Goal: Browse casually: Explore the website without a specific task or goal

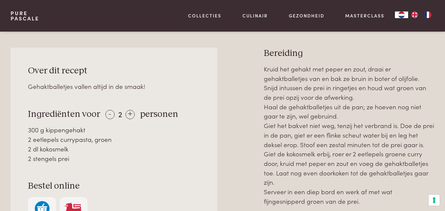
scroll to position [259, 0]
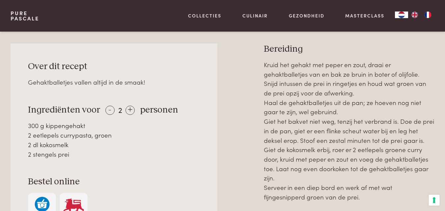
drag, startPoint x: 58, startPoint y: 119, endPoint x: 89, endPoint y: 152, distance: 45.3
click at [89, 152] on div "Over dit recept Gehaktballetjes vallen altijd in de smaak! Ingrediënten voor - …" at bounding box center [114, 141] width 207 height 195
click at [89, 152] on div "2 stengels prei" at bounding box center [114, 155] width 172 height 10
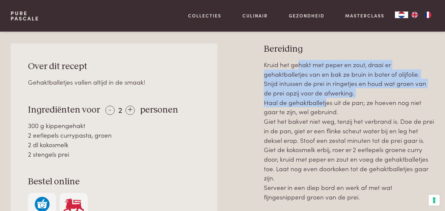
drag, startPoint x: 299, startPoint y: 64, endPoint x: 324, endPoint y: 103, distance: 46.5
click at [324, 103] on p "Kruid het gehakt met peper en zout, draai er gehaktballetjes van en bak ze brui…" at bounding box center [349, 131] width 171 height 142
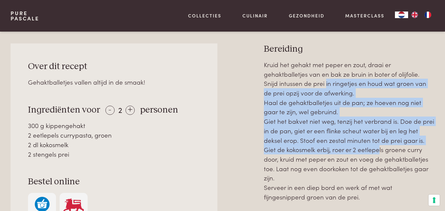
drag, startPoint x: 310, startPoint y: 89, endPoint x: 377, endPoint y: 148, distance: 89.4
click at [377, 148] on p "Kruid het gehakt met peper en zout, draai er gehaktballetjes van en bak ze brui…" at bounding box center [349, 131] width 171 height 142
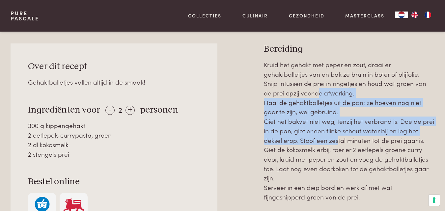
drag, startPoint x: 299, startPoint y: 97, endPoint x: 335, endPoint y: 137, distance: 53.7
click at [335, 137] on p "Kruid het gehakt met peper en zout, draai er gehaktballetjes van en bak ze brui…" at bounding box center [349, 131] width 171 height 142
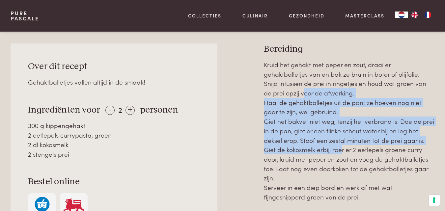
drag, startPoint x: 281, startPoint y: 94, endPoint x: 340, endPoint y: 148, distance: 79.8
click at [340, 148] on p "Kruid het gehakt met peper en zout, draai er gehaktballetjes van en bak ze brui…" at bounding box center [349, 131] width 171 height 142
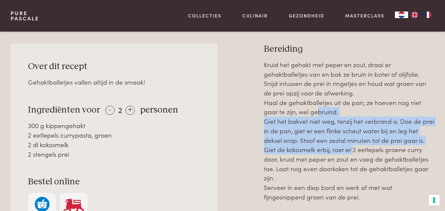
drag, startPoint x: 315, startPoint y: 107, endPoint x: 351, endPoint y: 150, distance: 55.9
click at [351, 150] on p "Kruid het gehakt met peper en zout, draai er gehaktballetjes van en bak ze brui…" at bounding box center [349, 131] width 171 height 142
click at [351, 151] on p "Kruid het gehakt met peper en zout, draai er gehaktballetjes van en bak ze brui…" at bounding box center [349, 131] width 171 height 142
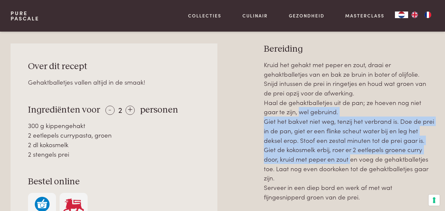
drag, startPoint x: 298, startPoint y: 116, endPoint x: 349, endPoint y: 158, distance: 65.8
click at [349, 158] on p "Kruid het gehakt met peper en zout, draai er gehaktballetjes van en bak ze brui…" at bounding box center [349, 131] width 171 height 142
drag, startPoint x: 310, startPoint y: 112, endPoint x: 360, endPoint y: 181, distance: 84.9
click at [360, 180] on p "Kruid het gehakt met peper en zout, draai er gehaktballetjes van en bak ze brui…" at bounding box center [349, 131] width 171 height 142
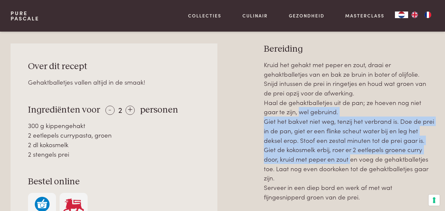
click at [360, 181] on p "Kruid het gehakt met peper en zout, draai er gehaktballetjes van en bak ze brui…" at bounding box center [349, 131] width 171 height 142
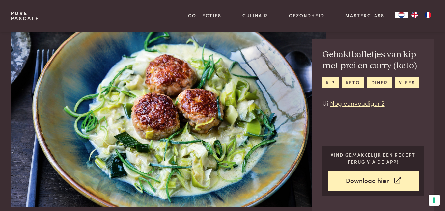
scroll to position [0, 0]
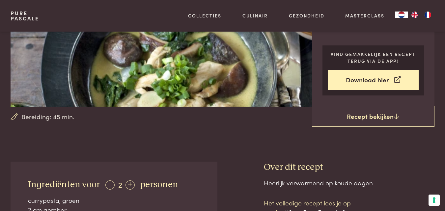
scroll to position [121, 0]
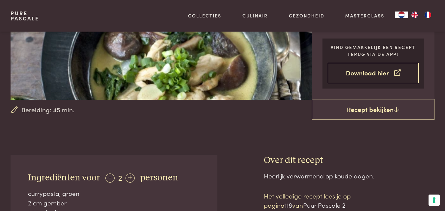
click at [366, 78] on link "Download hier" at bounding box center [373, 73] width 91 height 21
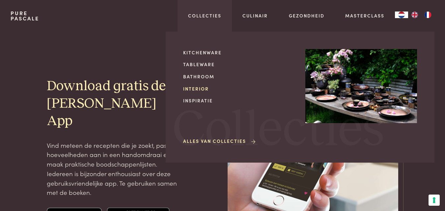
click at [198, 87] on link "Interior" at bounding box center [239, 88] width 112 height 7
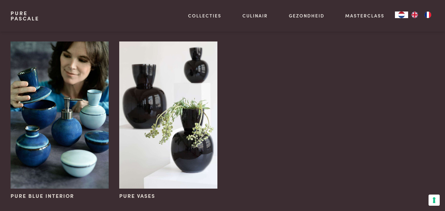
scroll to position [52, 0]
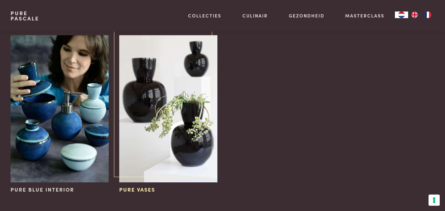
click at [167, 75] on img at bounding box center [168, 108] width 98 height 147
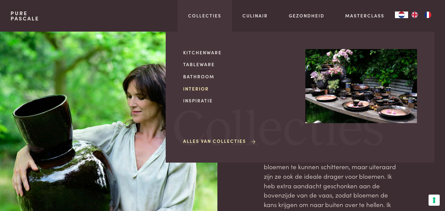
click at [188, 89] on link "Interior" at bounding box center [239, 88] width 112 height 7
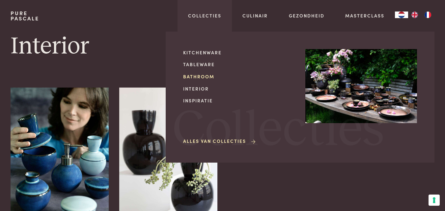
click at [203, 76] on link "Bathroom" at bounding box center [239, 76] width 112 height 7
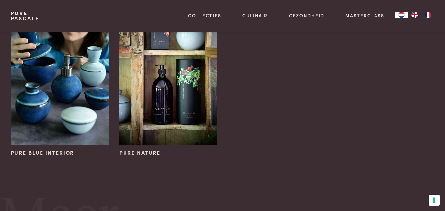
scroll to position [84, 0]
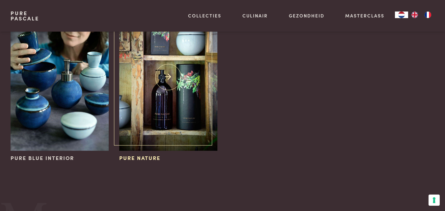
click at [158, 93] on img at bounding box center [168, 77] width 98 height 147
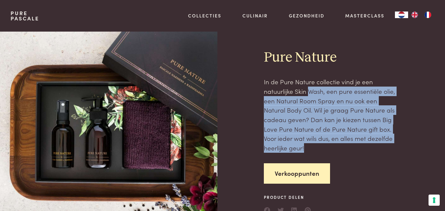
drag, startPoint x: 309, startPoint y: 93, endPoint x: 377, endPoint y: 149, distance: 88.1
click at [376, 148] on p "In de Pure Nature collectie vind je een natuurlijke Skin Wash, een pure essenti…" at bounding box center [331, 115] width 135 height 76
click at [377, 149] on p "In de Pure Nature collectie vind je een natuurlijke Skin Wash, een pure essenti…" at bounding box center [331, 115] width 135 height 76
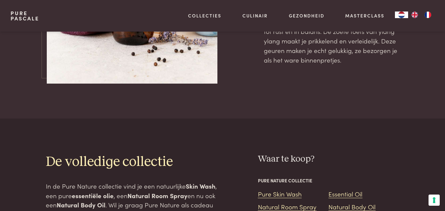
scroll to position [70, 0]
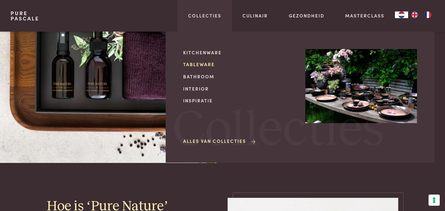
click at [204, 67] on link "Tableware" at bounding box center [239, 64] width 112 height 7
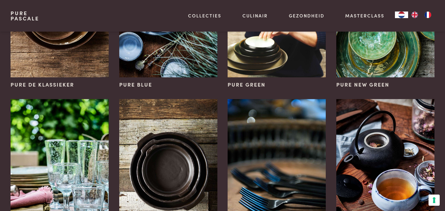
scroll to position [230, 0]
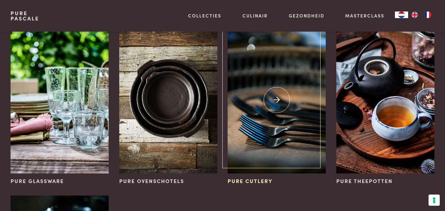
click at [261, 81] on img at bounding box center [277, 99] width 98 height 147
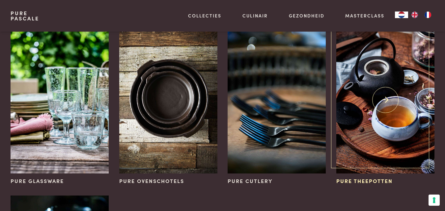
click at [379, 71] on img at bounding box center [386, 99] width 98 height 147
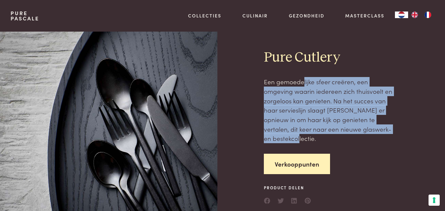
drag, startPoint x: 304, startPoint y: 82, endPoint x: 372, endPoint y: 133, distance: 85.0
click at [372, 133] on p "Een gemoedelijke sfeer creëren, een omgeving waarin iedereen zich thuisvoelt en…" at bounding box center [331, 110] width 135 height 66
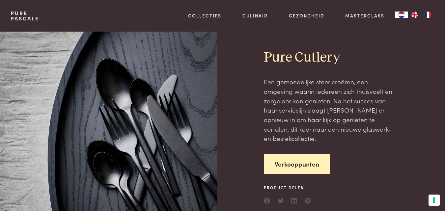
click at [373, 133] on p "Een gemoedelijke sfeer creëren, een omgeving waarin iedereen zich thuisvoelt en…" at bounding box center [331, 110] width 135 height 66
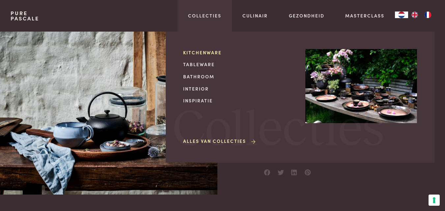
click at [204, 55] on link "Kitchenware" at bounding box center [239, 52] width 112 height 7
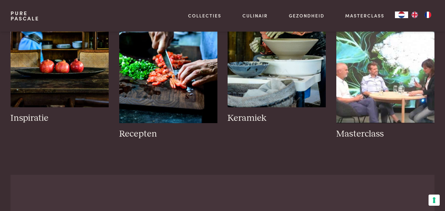
scroll to position [454, 0]
